Goal: Entertainment & Leisure: Consume media (video, audio)

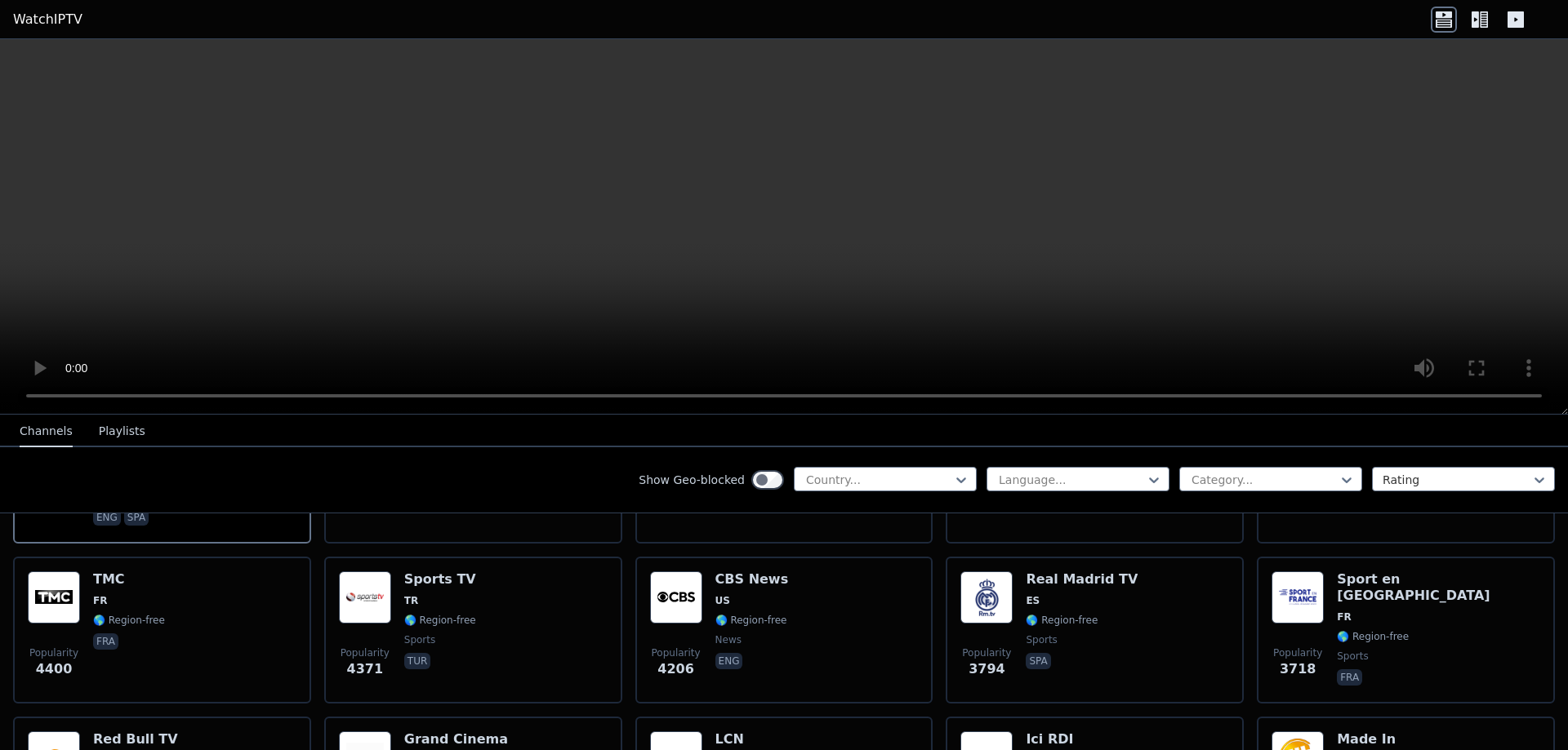
scroll to position [308, 0]
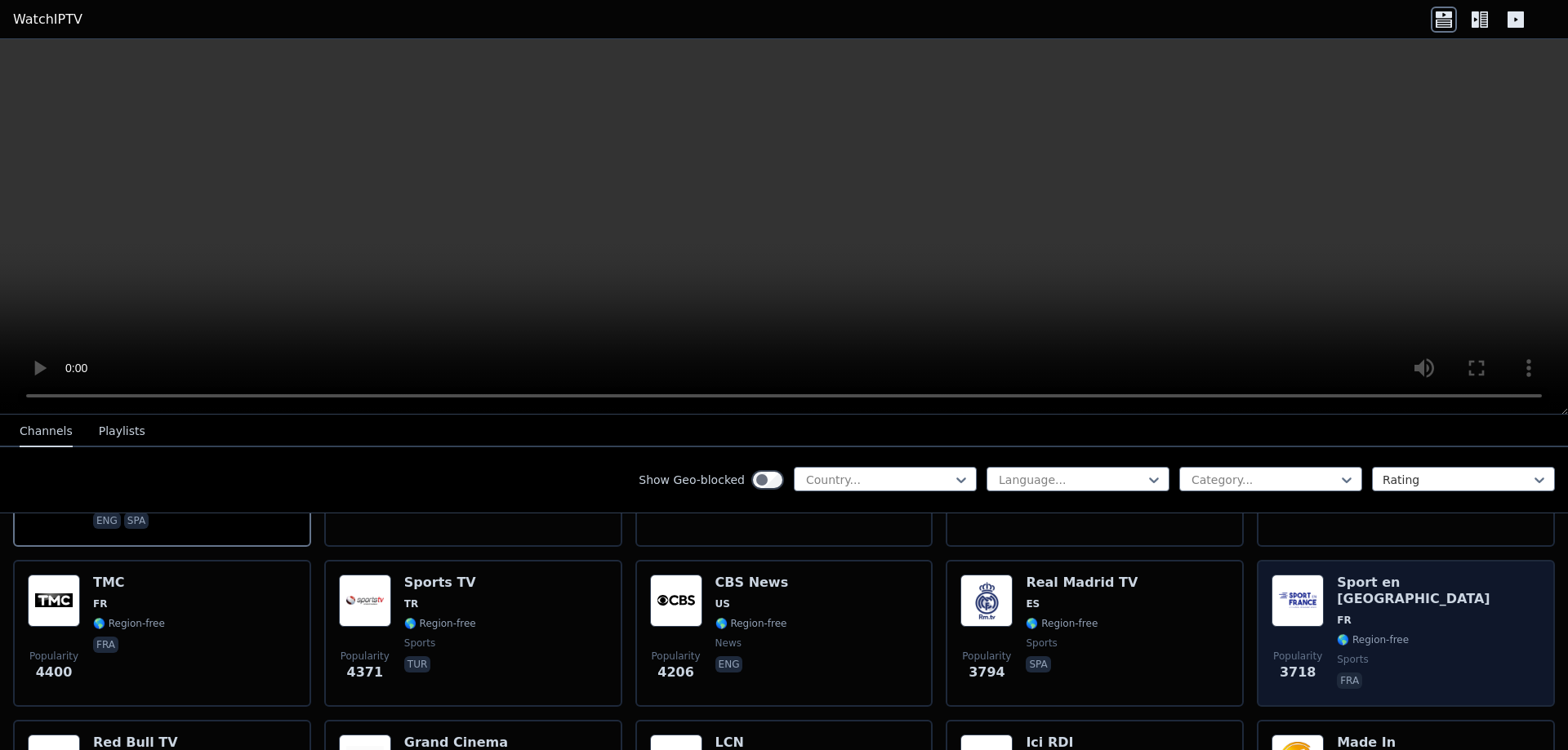
click at [1453, 615] on div "Popularity 3718 Sport en [GEOGRAPHIC_DATA] FR 🌎 Region-free sports fra" at bounding box center [1406, 632] width 268 height 118
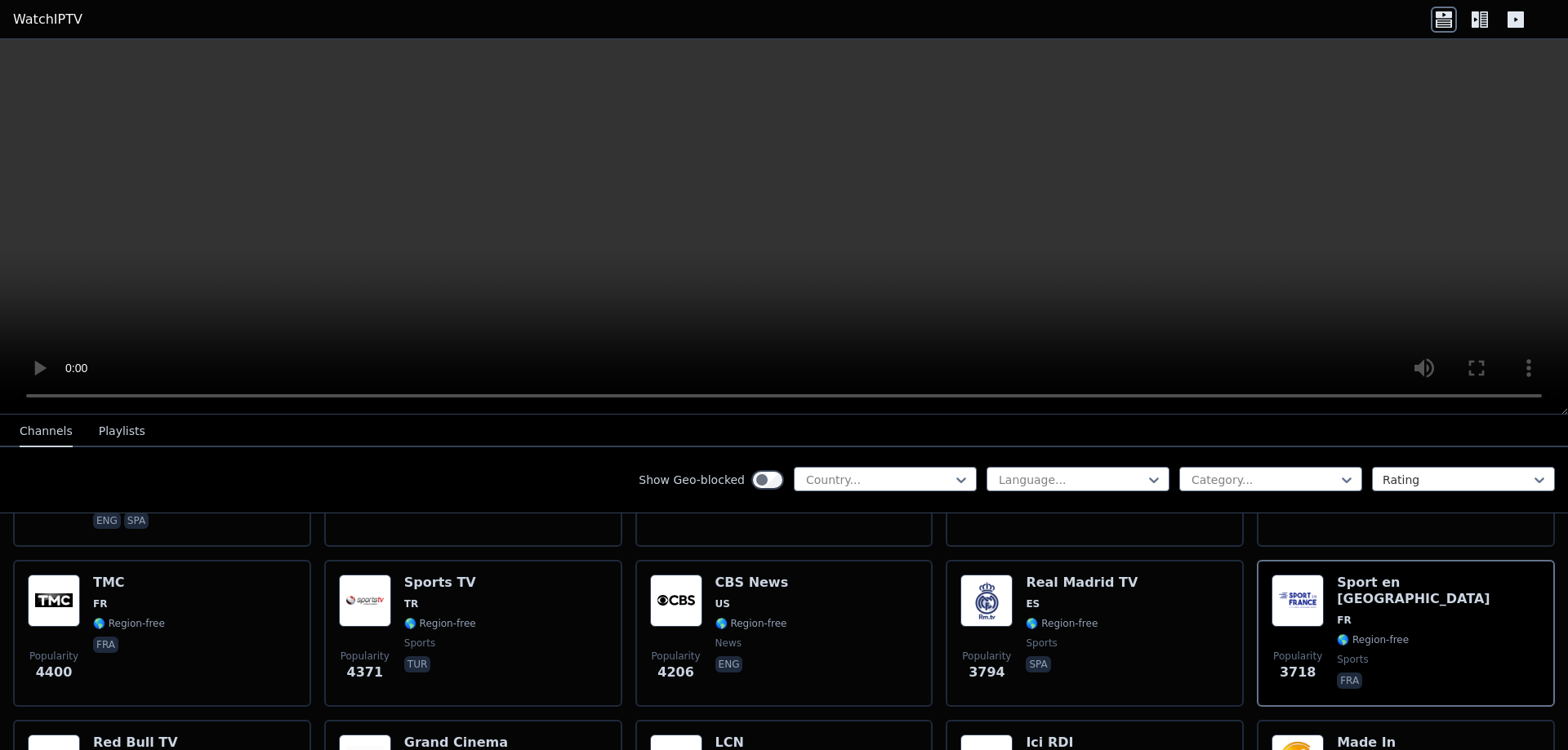
click at [124, 432] on button "Playlists" at bounding box center [121, 432] width 46 height 31
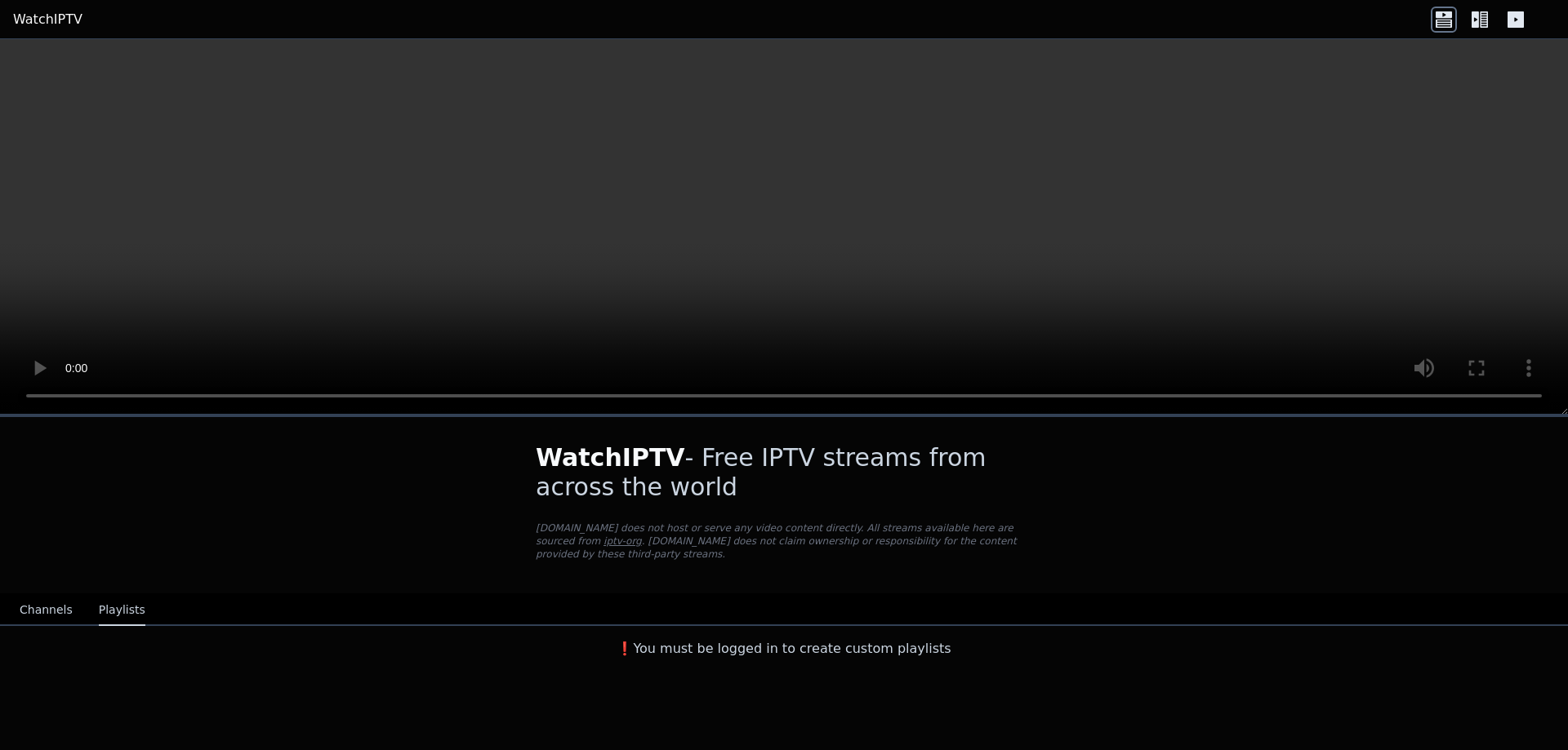
scroll to position [0, 0]
click at [50, 595] on button "Channels" at bounding box center [45, 611] width 53 height 31
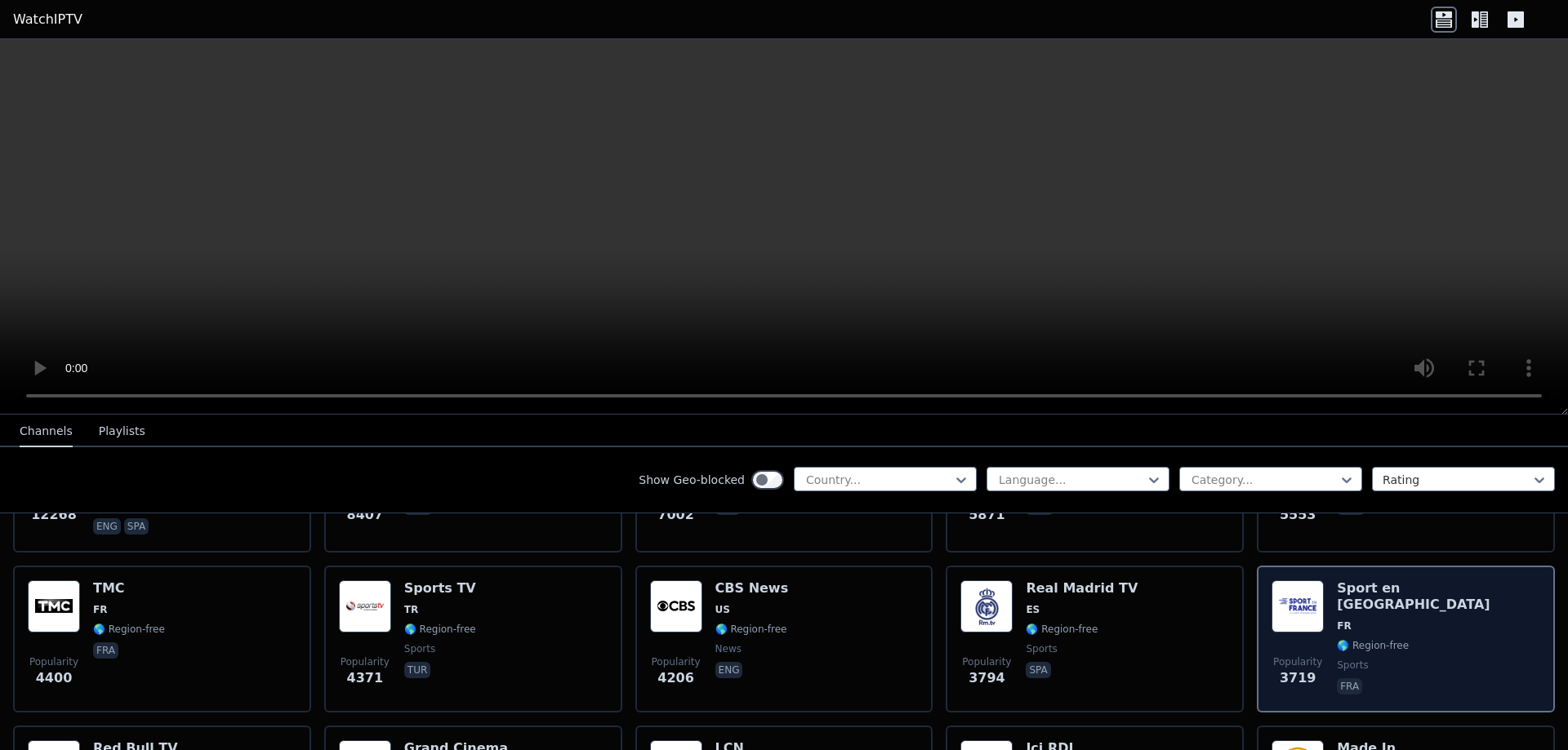
scroll to position [308, 0]
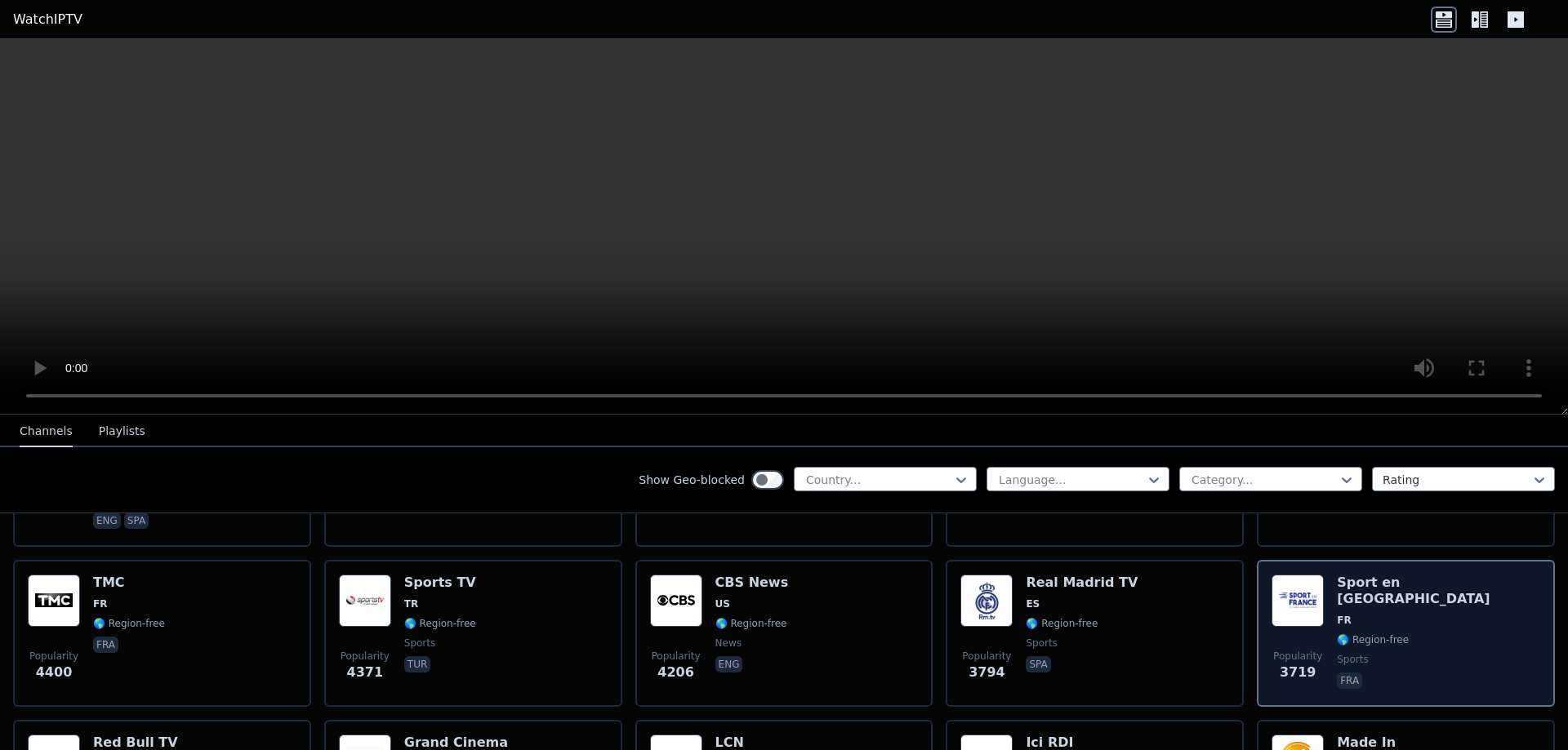
click at [1434, 614] on div "Popularity 3719 Sport en [GEOGRAPHIC_DATA] FR 🌎 Region-free sports fra" at bounding box center [1406, 632] width 268 height 118
click at [1434, 613] on div "Popularity 3719 Sport en [GEOGRAPHIC_DATA] FR 🌎 Region-free sports fra" at bounding box center [1406, 632] width 268 height 118
click at [1393, 574] on h6 "Sport en [GEOGRAPHIC_DATA]" at bounding box center [1438, 590] width 203 height 32
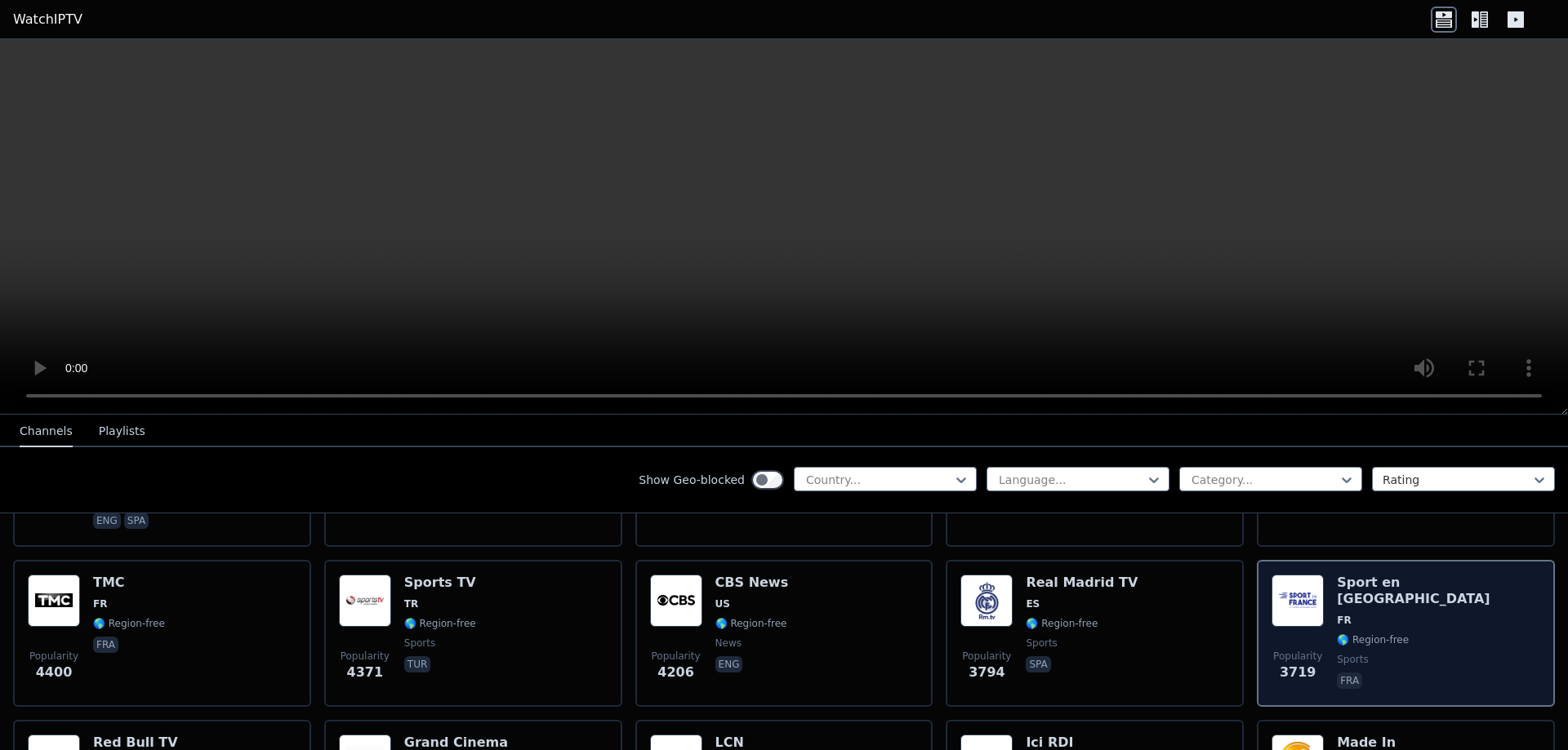
click at [1259, 585] on div "Popularity 3719 Sport en [GEOGRAPHIC_DATA] FR 🌎 Region-free sports fra" at bounding box center [1406, 633] width 298 height 147
click at [1300, 587] on img at bounding box center [1298, 600] width 52 height 52
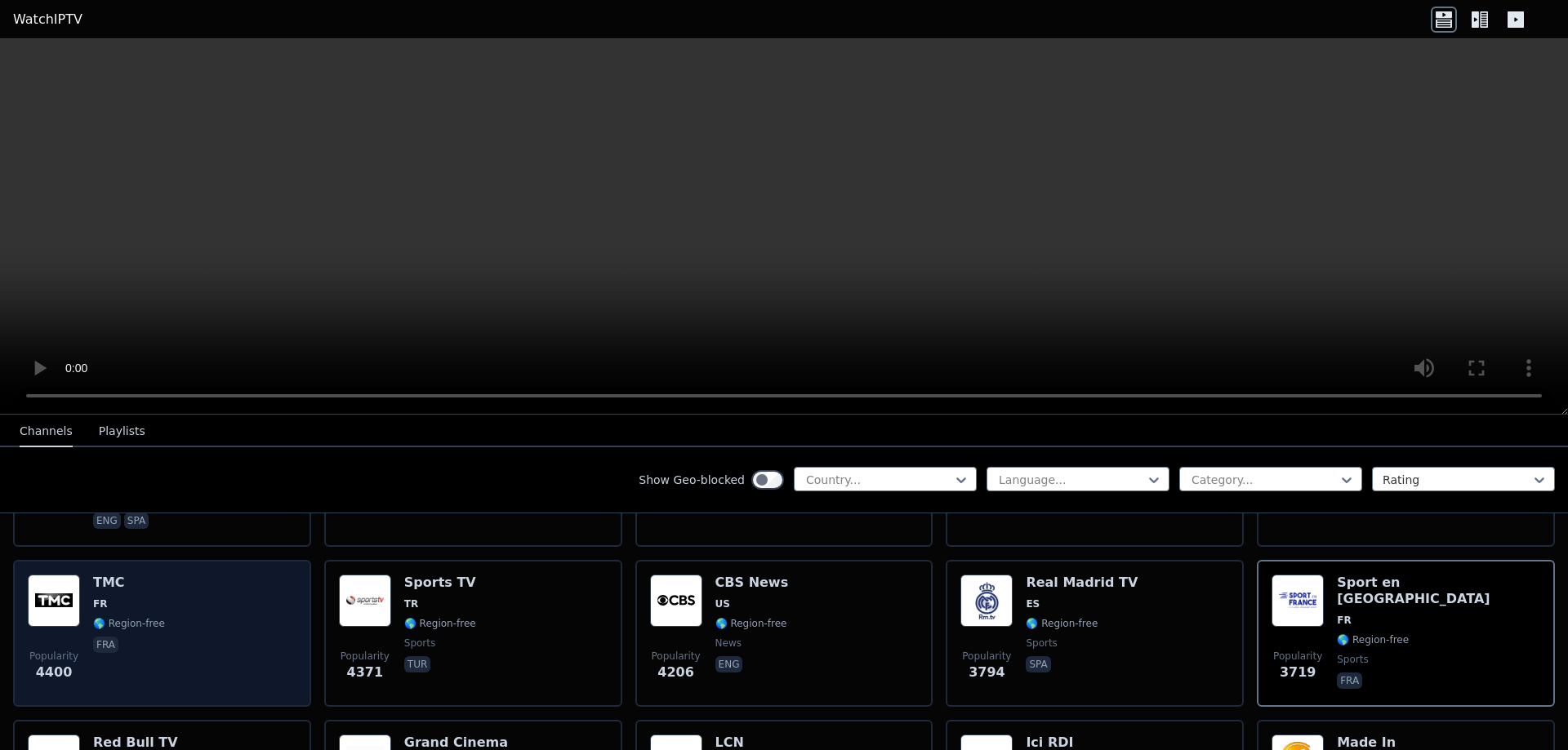
click at [199, 585] on div "Popularity 4400 TMC FR 🌎 Region-free fra" at bounding box center [162, 632] width 268 height 118
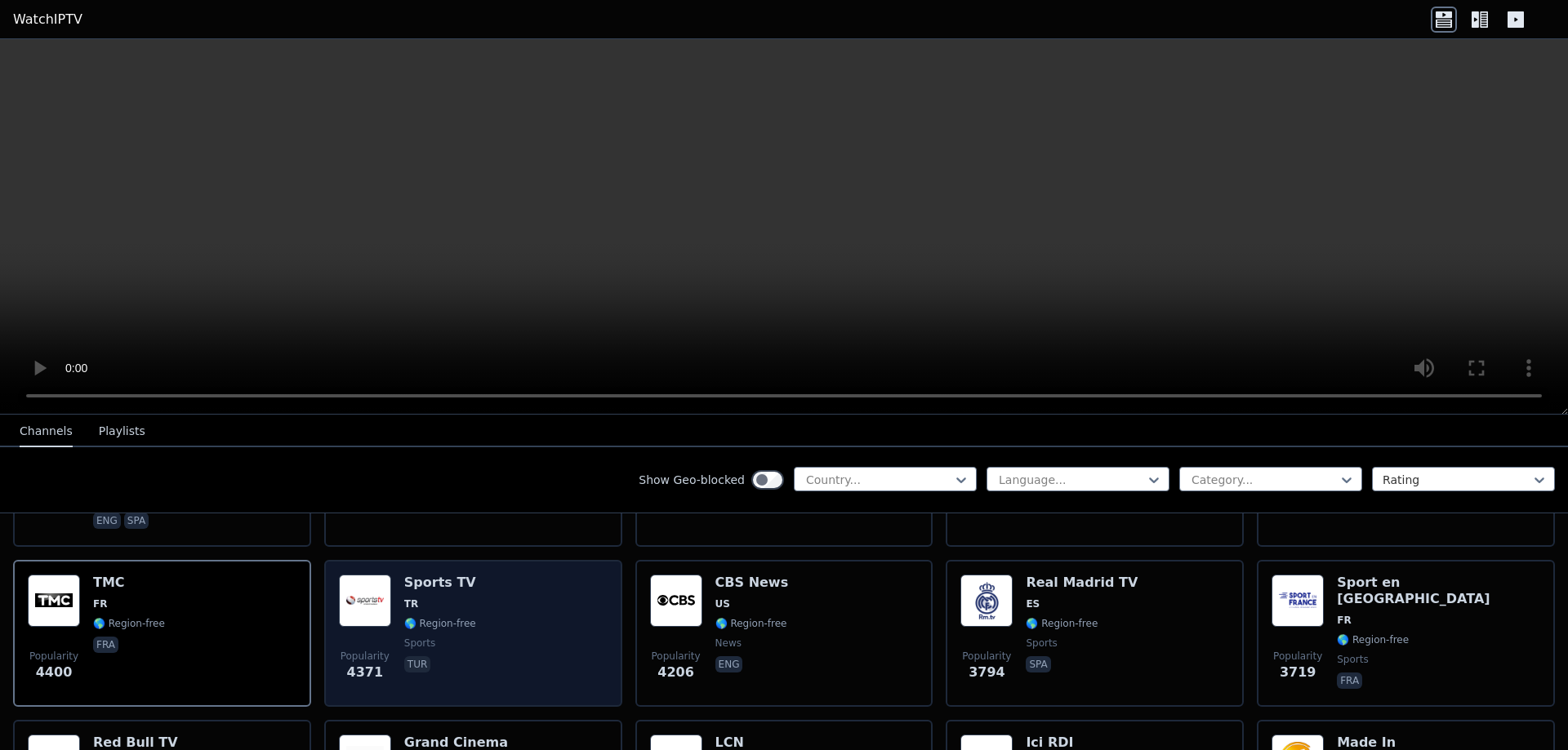
click at [511, 612] on div "Popularity 4371 Sports TV TR 🌎 Region-free sports tur" at bounding box center [473, 632] width 268 height 118
